Goal: Task Accomplishment & Management: Manage account settings

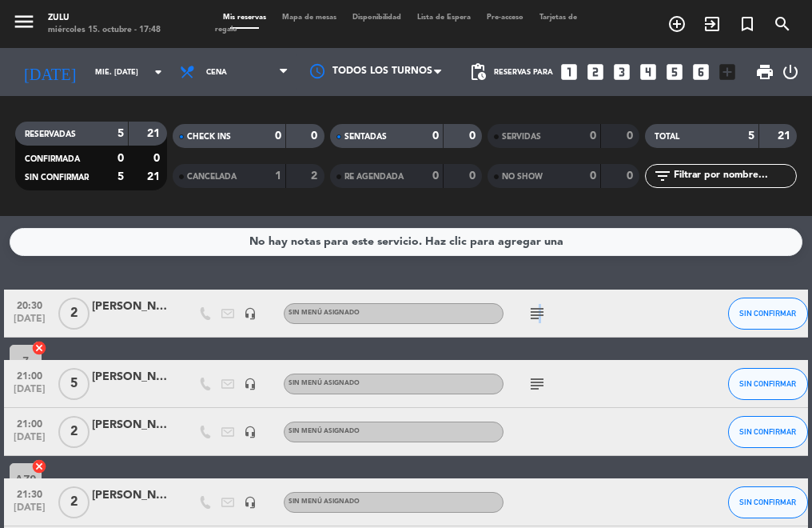
click at [536, 312] on icon "subject" at bounding box center [537, 313] width 19 height 19
click at [69, 322] on span "2" at bounding box center [73, 313] width 31 height 32
click at [530, 392] on icon "subject" at bounding box center [537, 383] width 19 height 19
click at [62, 381] on span "5" at bounding box center [73, 384] width 31 height 32
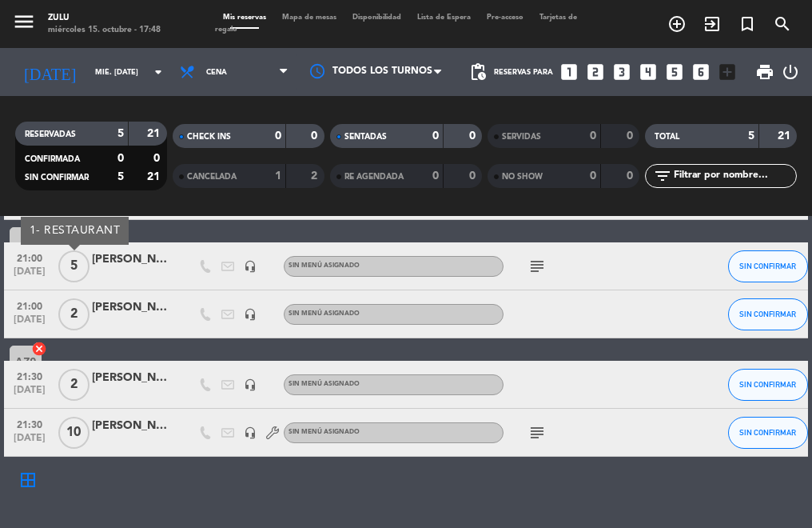
scroll to position [126, 0]
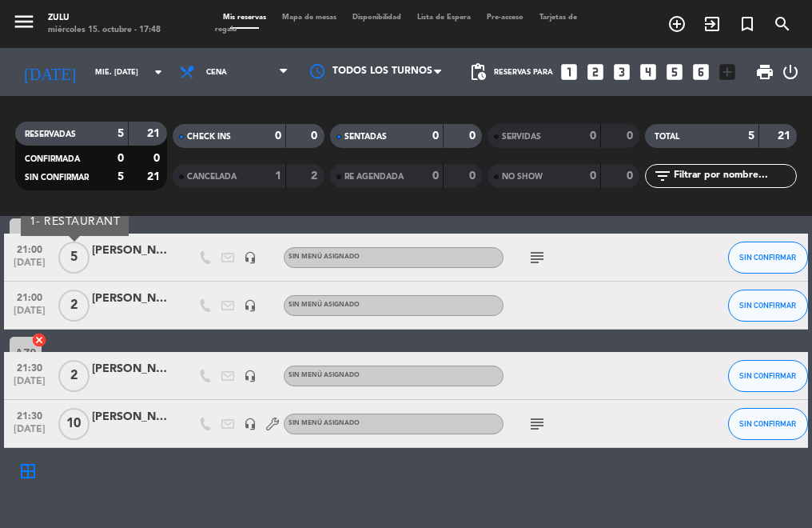
click at [73, 427] on span "10" at bounding box center [73, 424] width 31 height 32
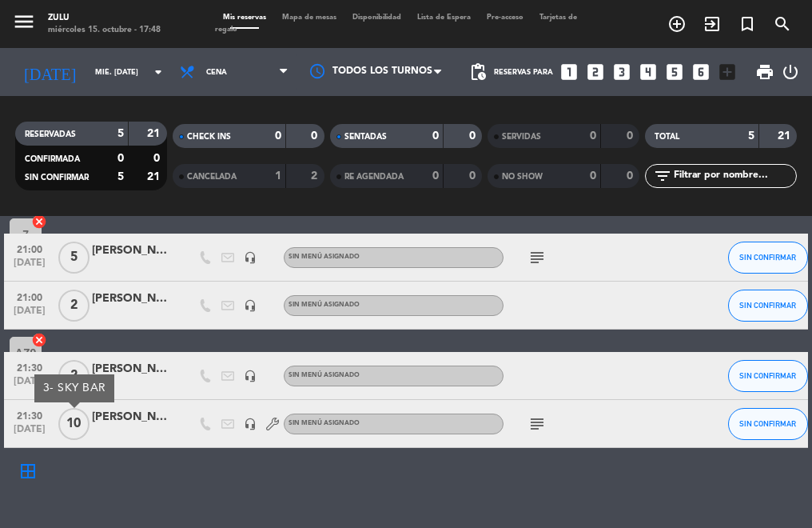
click at [543, 425] on icon "subject" at bounding box center [537, 423] width 19 height 19
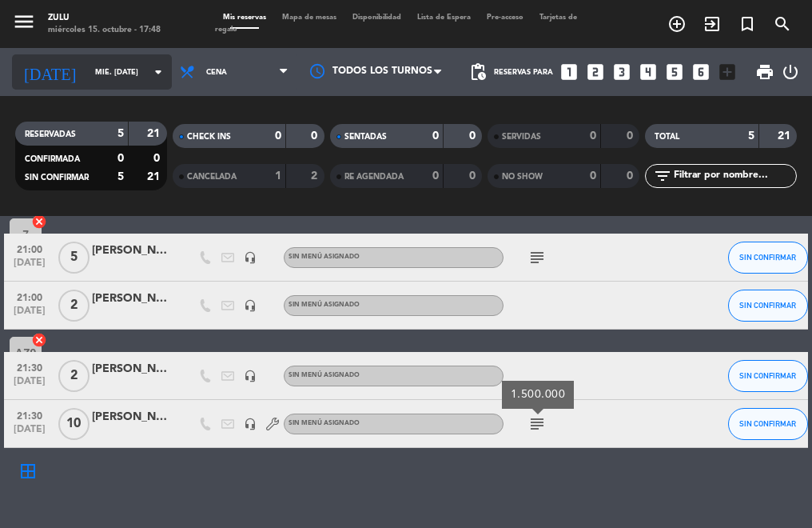
click at [103, 76] on input "mié. [DATE]" at bounding box center [139, 72] width 104 height 25
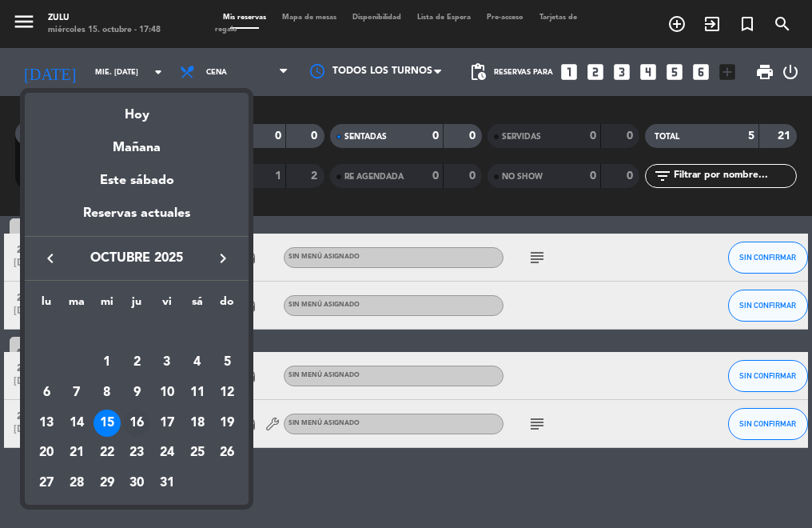
click at [130, 424] on div "16" at bounding box center [136, 422] width 27 height 27
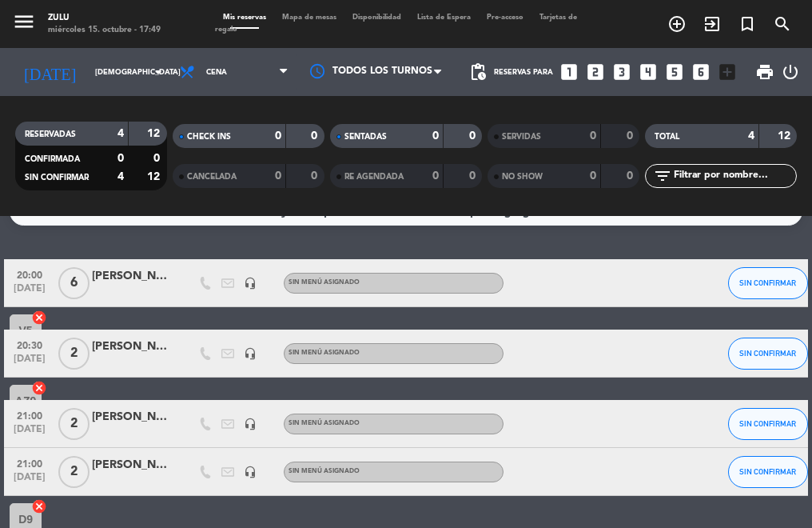
scroll to position [0, 0]
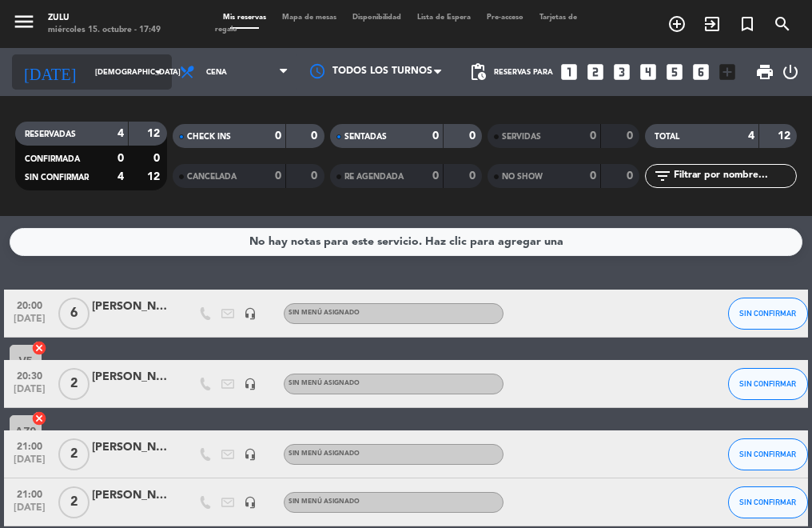
click at [88, 74] on input "[DEMOGRAPHIC_DATA] [DATE]" at bounding box center [139, 72] width 104 height 25
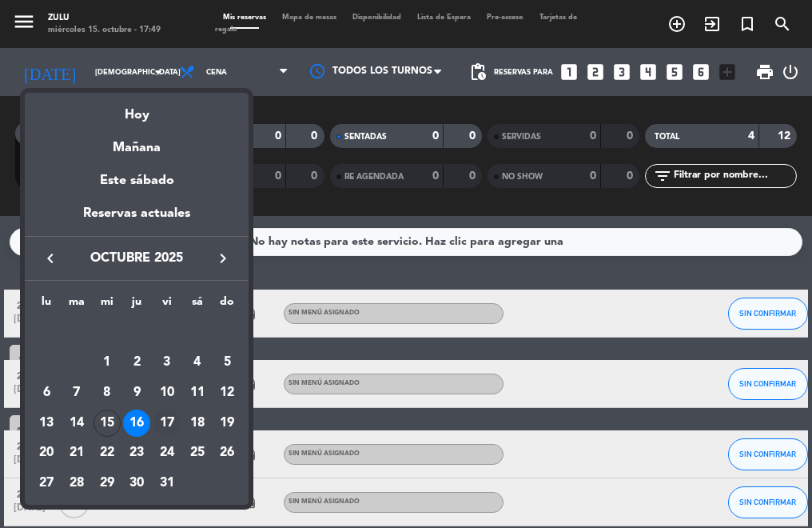
click at [161, 411] on div "17" at bounding box center [166, 422] width 27 height 27
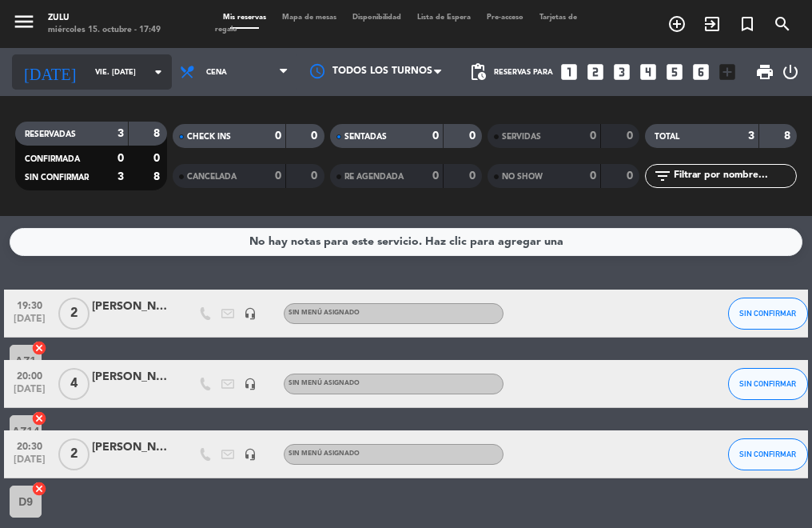
click at [87, 62] on input "vie. [DATE]" at bounding box center [139, 72] width 104 height 25
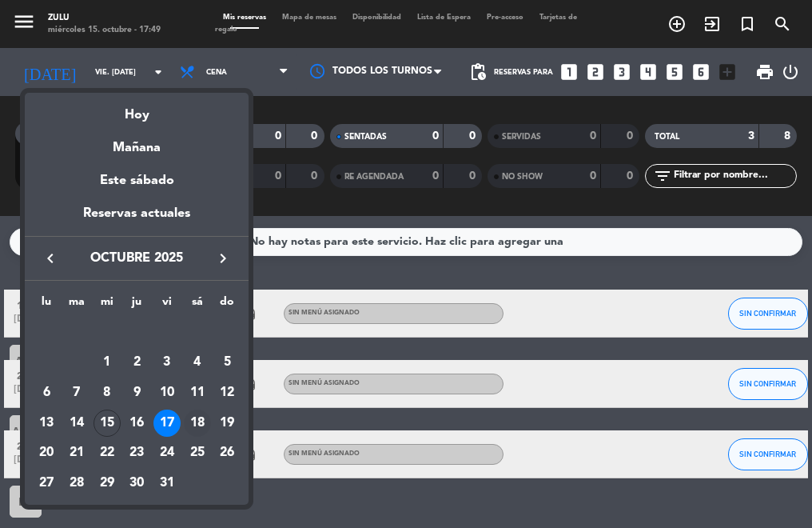
click at [194, 426] on div "18" at bounding box center [197, 422] width 27 height 27
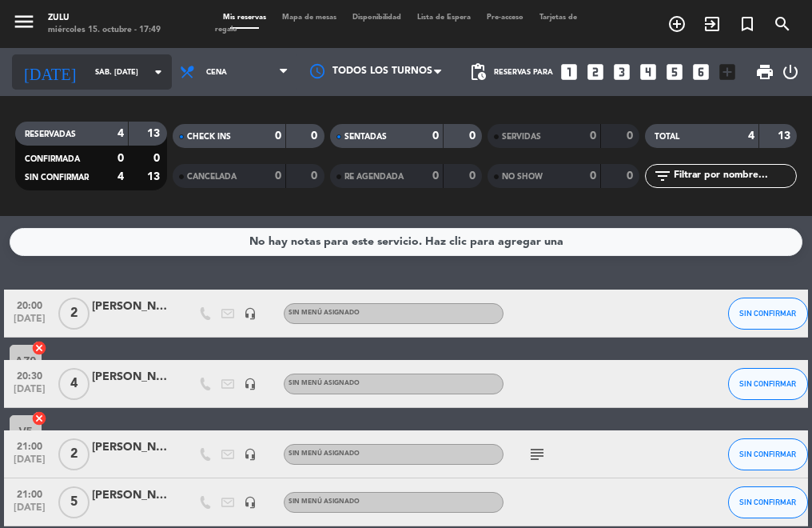
click at [87, 79] on input "sáb. [DATE]" at bounding box center [139, 72] width 104 height 25
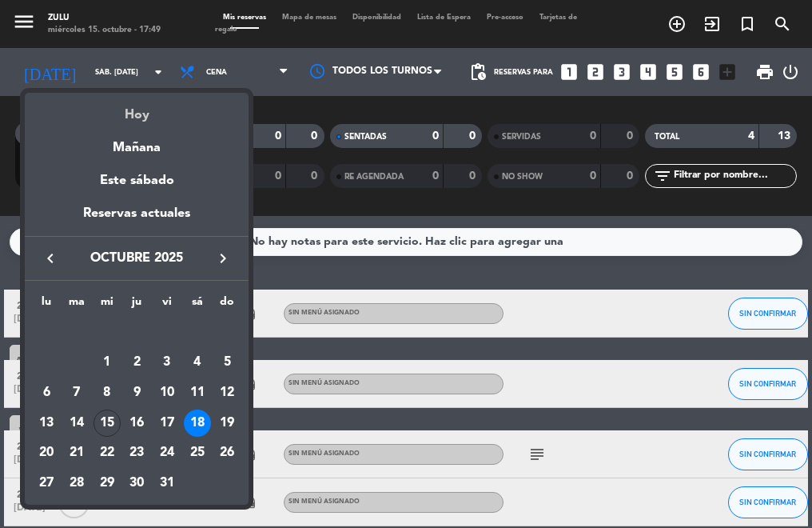
click at [127, 118] on div "Hoy" at bounding box center [137, 109] width 224 height 33
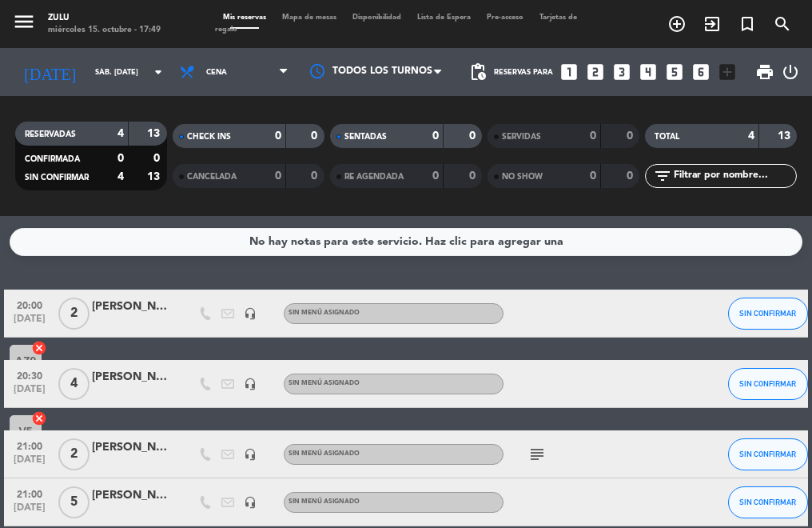
type input "mié. [DATE]"
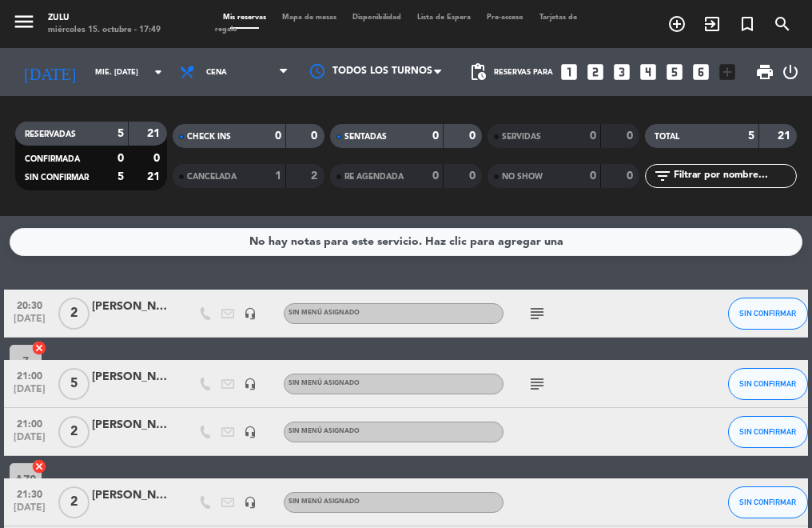
click at [122, 381] on div "[PERSON_NAME]" at bounding box center [132, 377] width 80 height 18
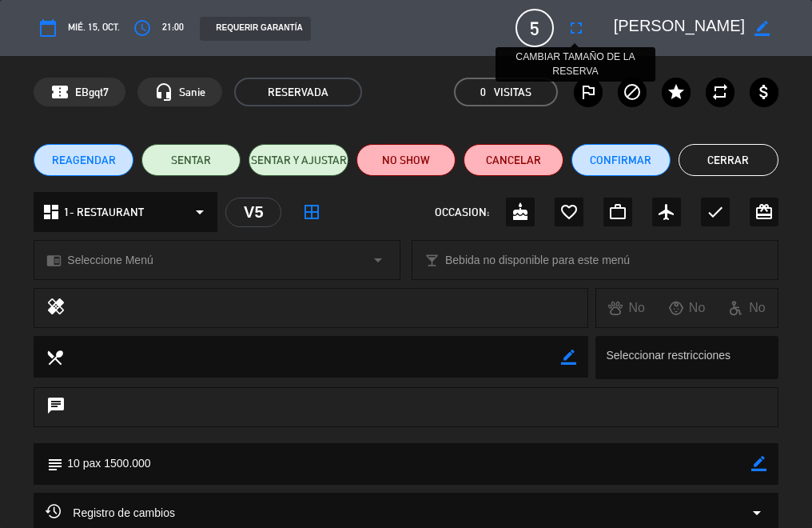
click at [587, 30] on button "fullscreen" at bounding box center [576, 28] width 29 height 29
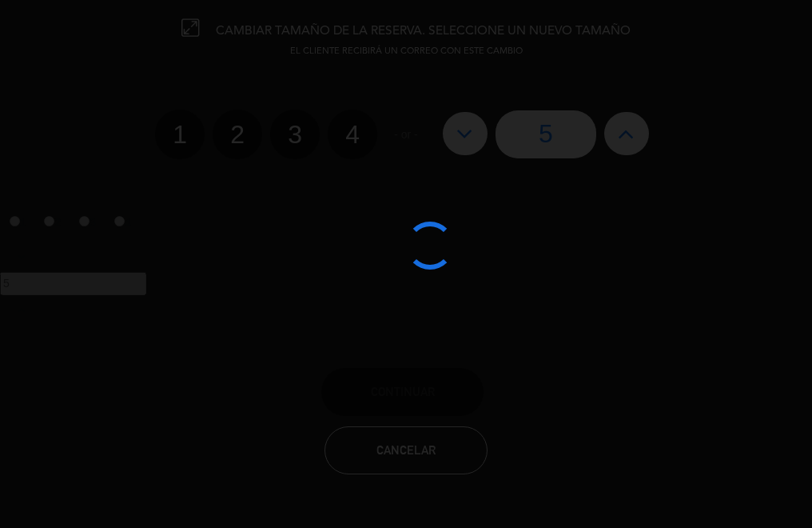
click at [627, 125] on div at bounding box center [406, 264] width 812 height 528
click at [627, 125] on edit-booking-info-modal "CAMBIAR TAMAÑO DE LA RESERVA. SELECCIONE UN NUEVO TAMAÑO EL CLIENTE RECIBIRÁ UN…" at bounding box center [406, 264] width 812 height 528
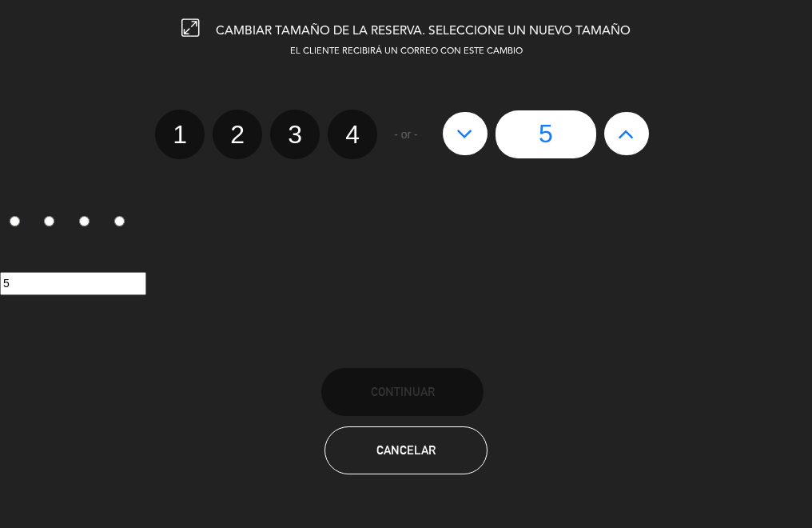
click at [627, 125] on icon at bounding box center [626, 134] width 17 height 26
type input "6"
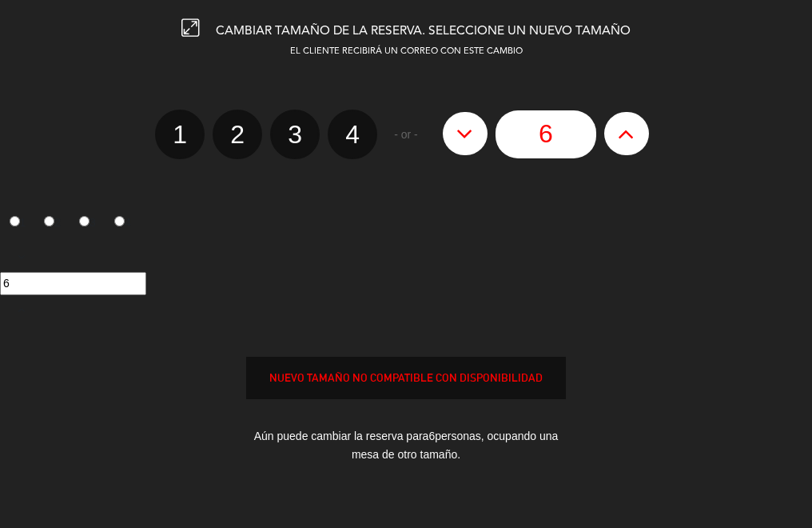
click at [627, 125] on icon at bounding box center [626, 134] width 17 height 26
type input "7"
click at [627, 125] on icon at bounding box center [626, 134] width 17 height 26
type input "8"
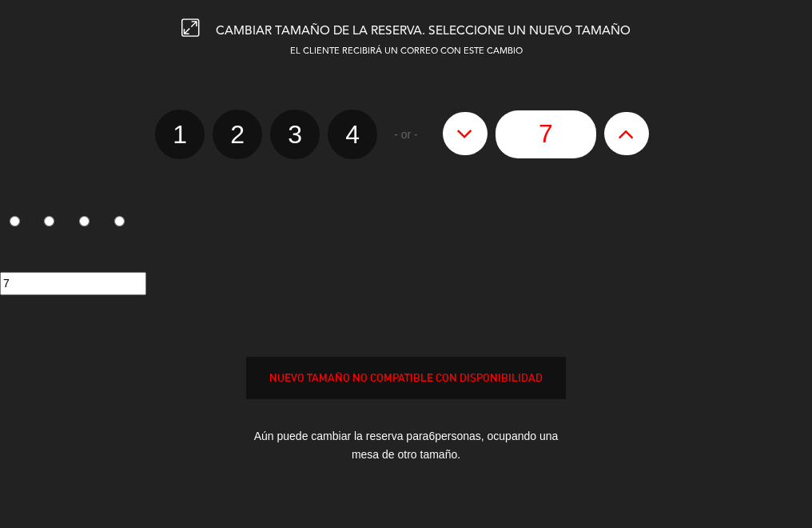
type input "8"
click at [627, 125] on icon at bounding box center [626, 134] width 17 height 26
type input "9"
click at [627, 125] on icon at bounding box center [626, 134] width 17 height 26
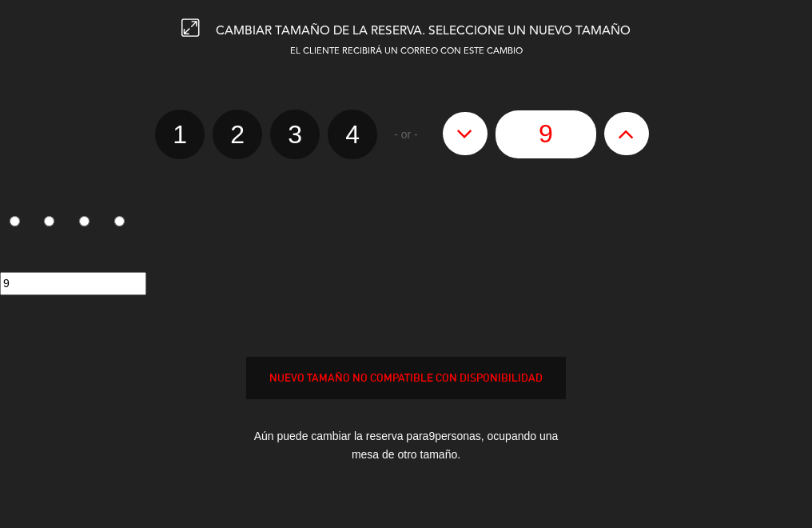
type input "10"
click at [480, 362] on div "NUEVO TAMAÑO NO COMPATIBLE CON DISPONIBILIDAD" at bounding box center [406, 378] width 320 height 42
click at [453, 386] on div "NUEVO TAMAÑO NO COMPATIBLE CON DISPONIBILIDAD" at bounding box center [406, 378] width 318 height 18
click at [452, 387] on div "NUEVO TAMAÑO NO COMPATIBLE CON DISPONIBILIDAD" at bounding box center [406, 378] width 320 height 42
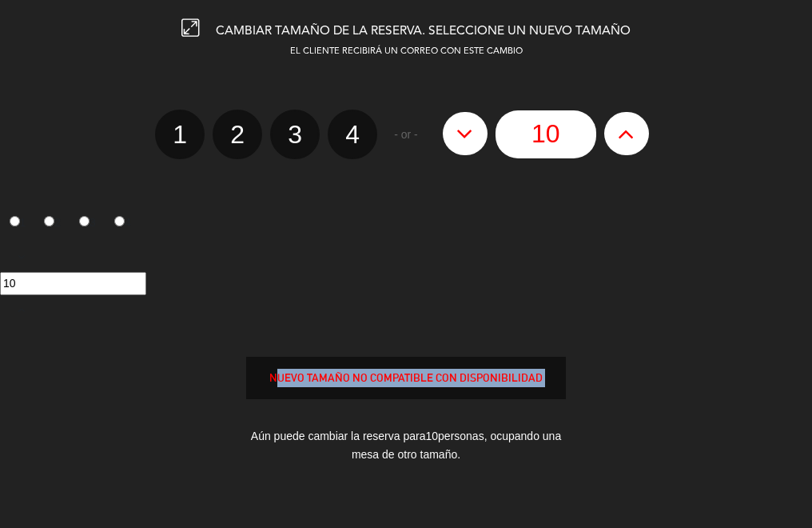
click at [452, 387] on div "NUEVO TAMAÑO NO COMPATIBLE CON DISPONIBILIDAD" at bounding box center [406, 378] width 320 height 42
click at [450, 385] on div "NUEVO TAMAÑO NO COMPATIBLE CON DISPONIBILIDAD" at bounding box center [406, 378] width 318 height 18
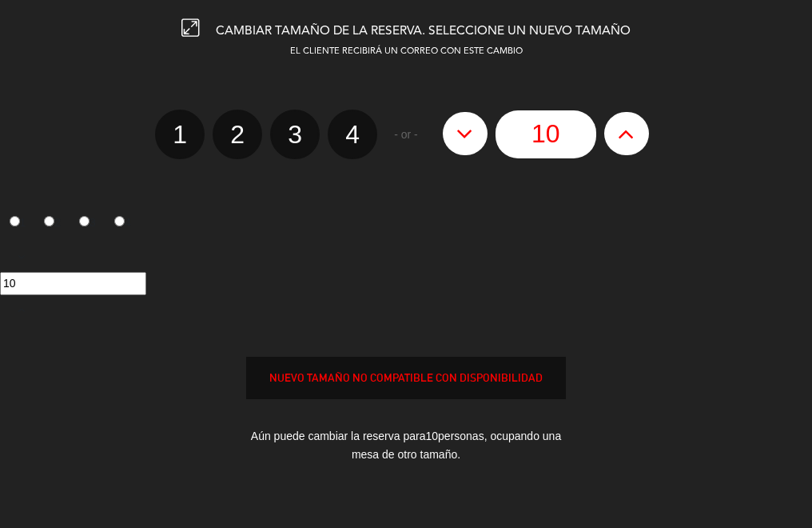
click at [187, 30] on icon at bounding box center [190, 28] width 18 height 18
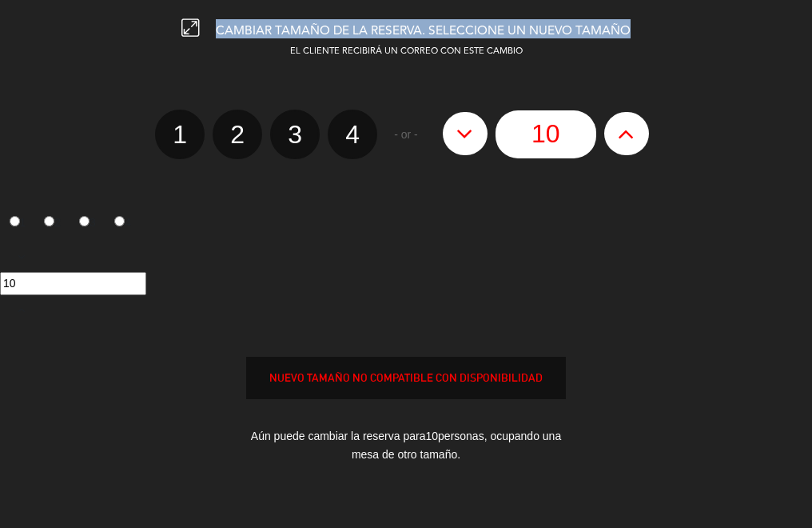
click at [187, 30] on icon at bounding box center [190, 28] width 18 height 18
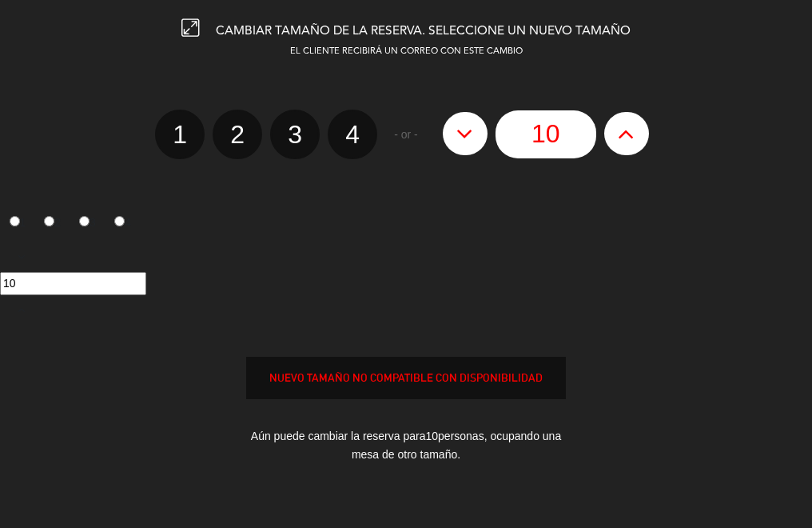
click at [473, 155] on div "10" at bounding box center [546, 134] width 222 height 48
click at [368, 146] on label "4" at bounding box center [353, 135] width 50 height 50
click at [356, 126] on input "4" at bounding box center [350, 120] width 10 height 10
radio input "true"
radio input "false"
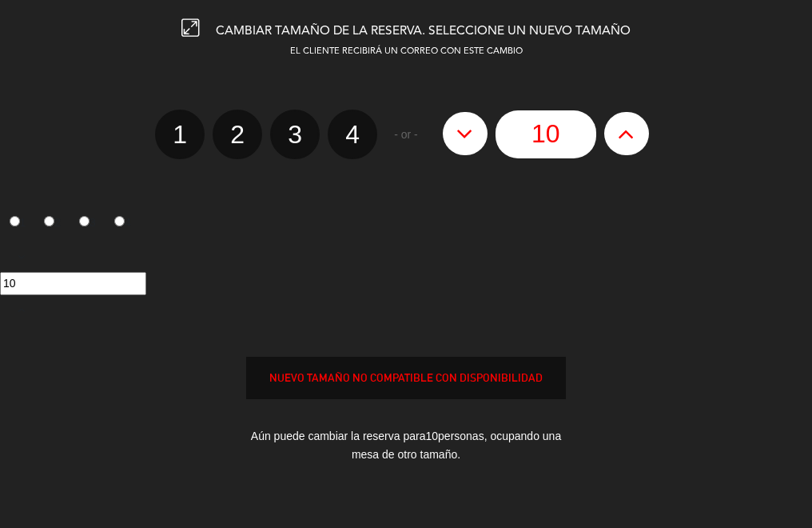
radio input "false"
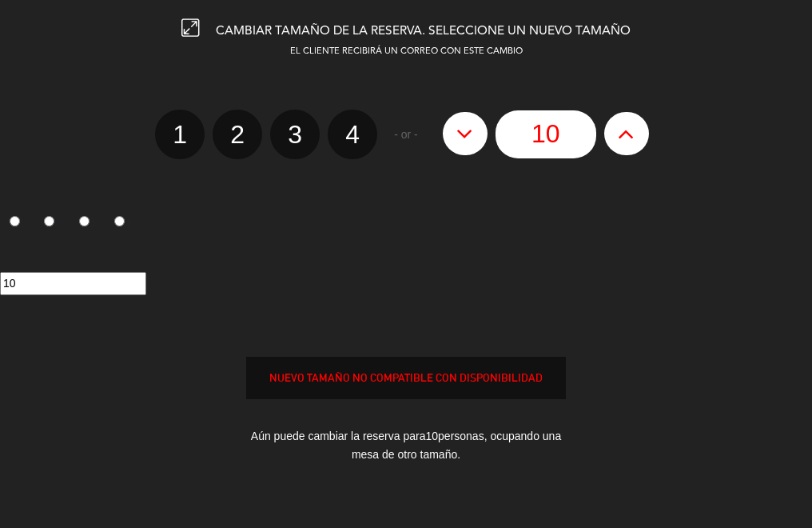
radio input "true"
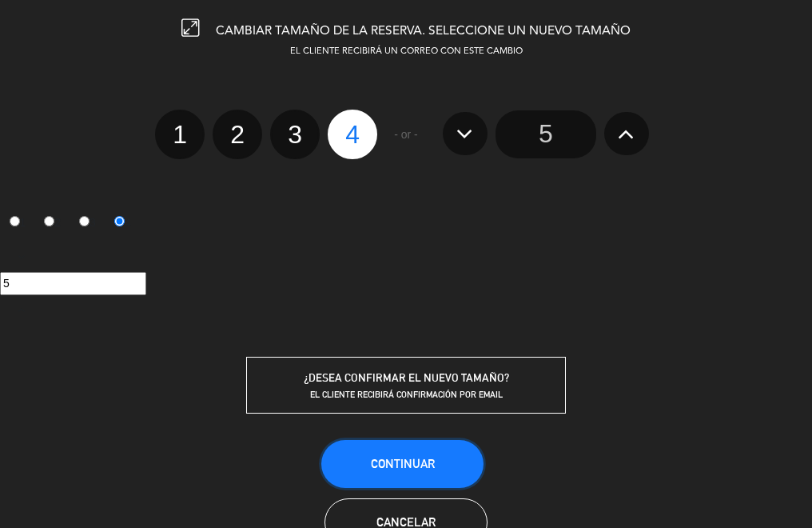
click at [392, 469] on span "Continuar" at bounding box center [403, 463] width 64 height 14
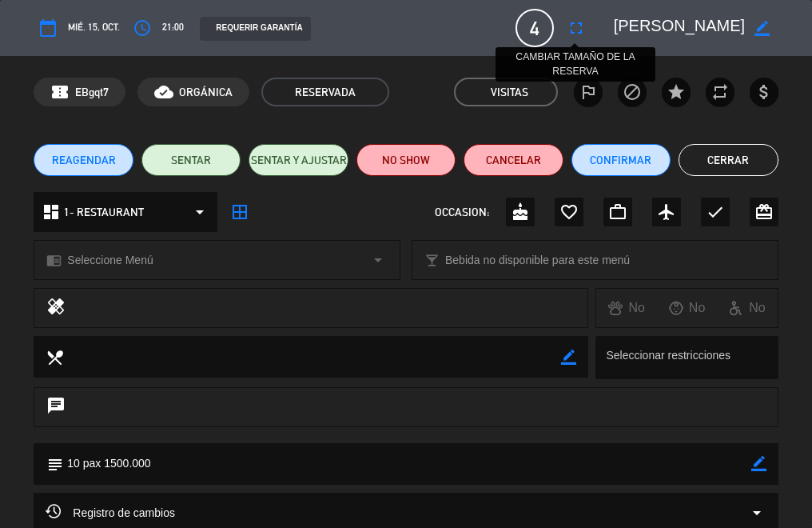
click at [577, 25] on icon "fullscreen" at bounding box center [576, 27] width 19 height 19
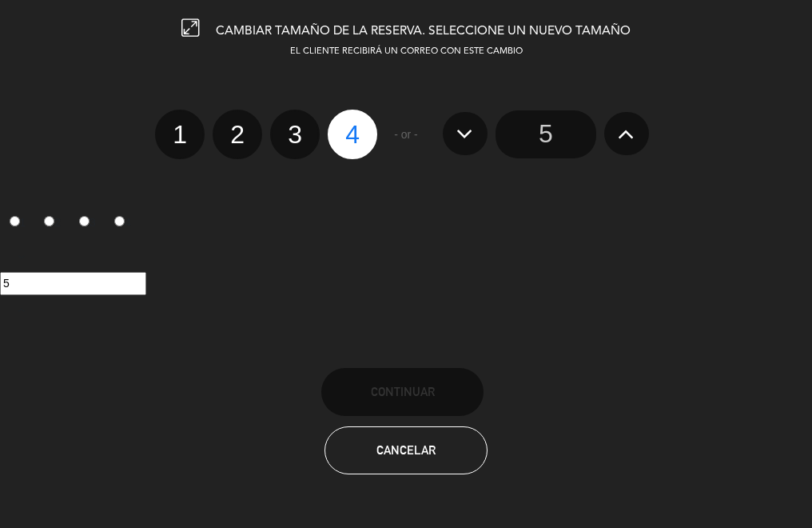
click at [619, 134] on button at bounding box center [626, 133] width 45 height 43
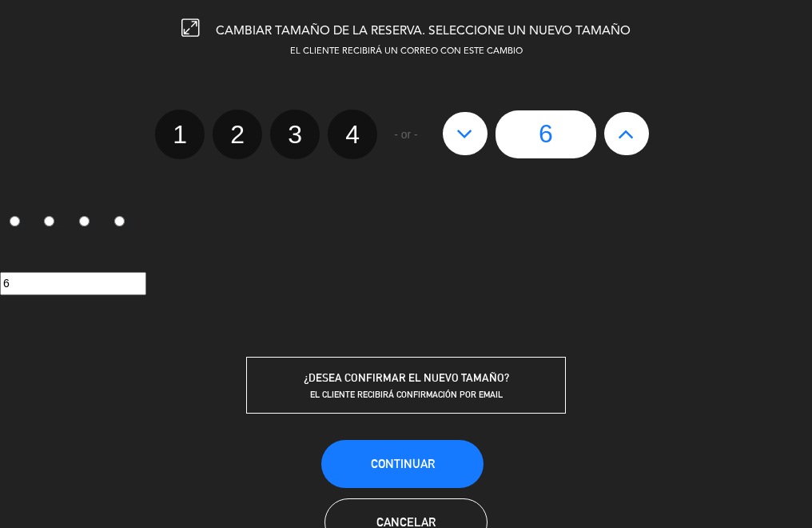
click at [619, 134] on icon at bounding box center [626, 134] width 17 height 26
type input "7"
click at [619, 134] on icon at bounding box center [626, 134] width 17 height 26
type input "8"
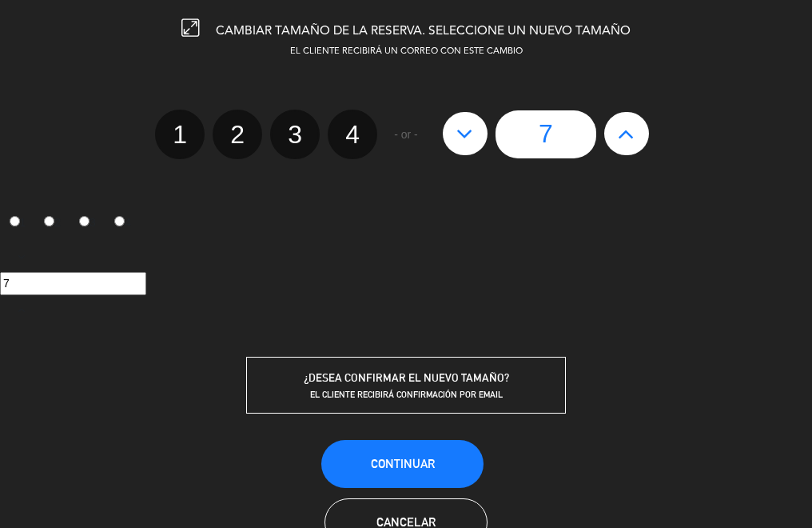
type input "8"
click at [619, 134] on icon at bounding box center [626, 134] width 17 height 26
type input "9"
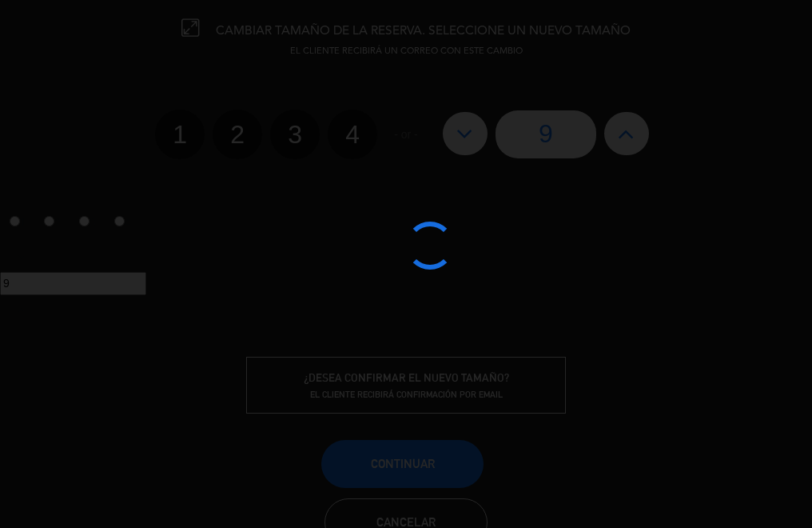
click at [623, 126] on div at bounding box center [406, 264] width 812 height 528
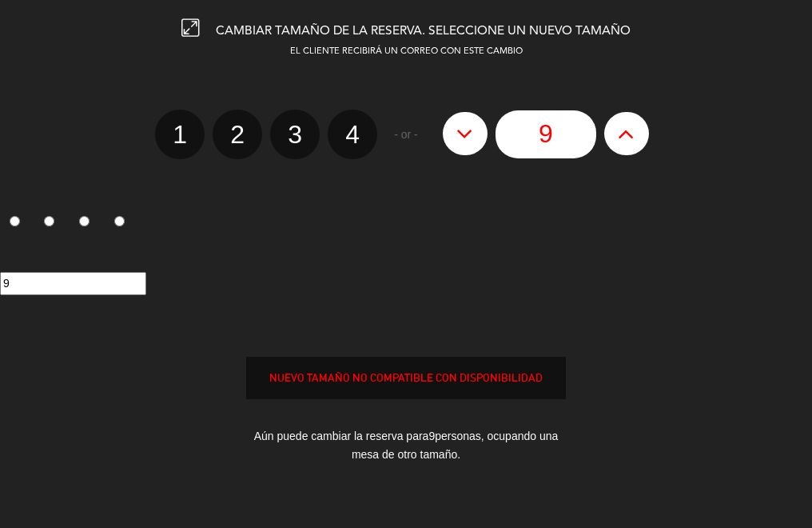
click at [609, 131] on button at bounding box center [626, 133] width 45 height 43
type input "10"
